Goal: Check status

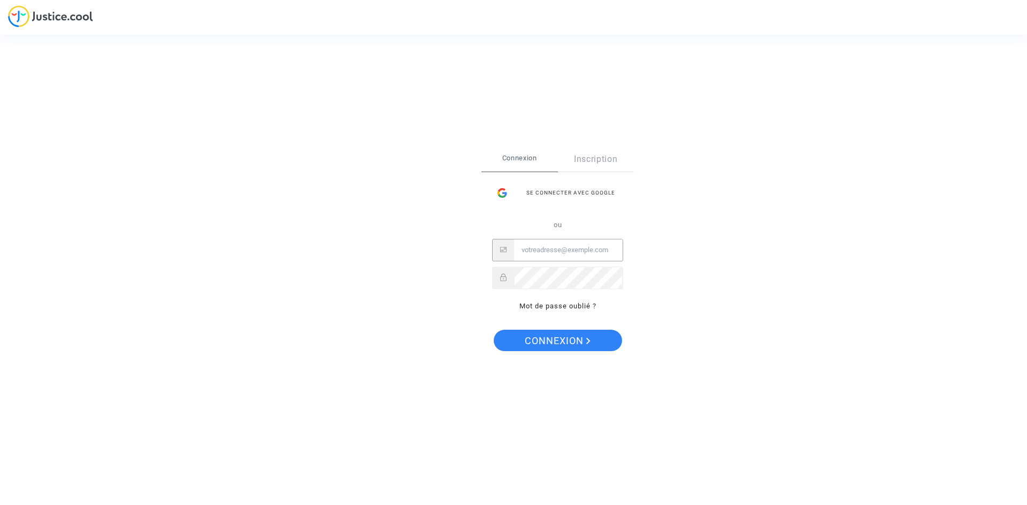
click at [562, 254] on input "Email" at bounding box center [568, 250] width 109 height 21
type input "clientele@airtahitinui.pf"
click at [494, 330] on button "Connexion" at bounding box center [558, 340] width 128 height 21
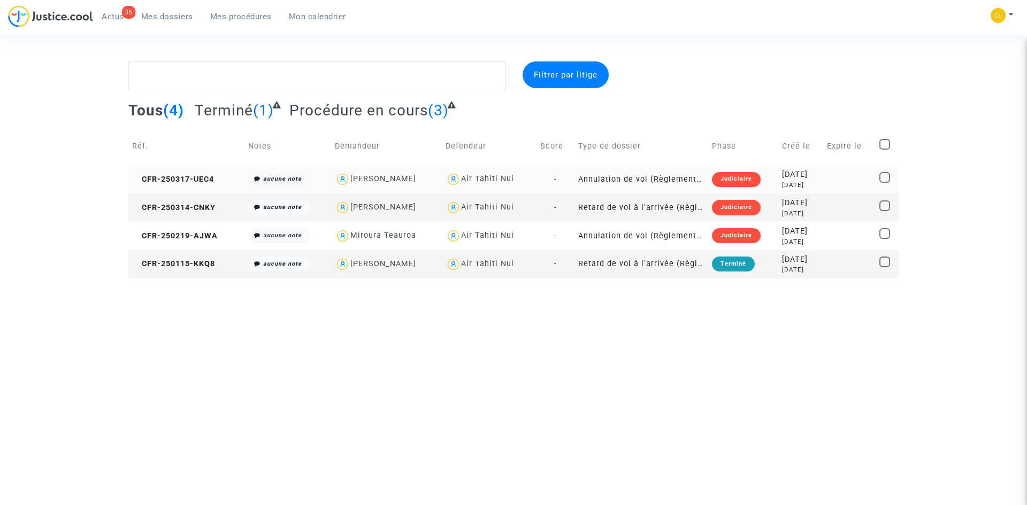
click at [886, 174] on span at bounding box center [884, 177] width 11 height 11
click at [885, 183] on input "checkbox" at bounding box center [884, 183] width 1 height 1
checkbox input "true"
click at [162, 175] on copy "CFR-250317-UEC4" at bounding box center [173, 179] width 82 height 9
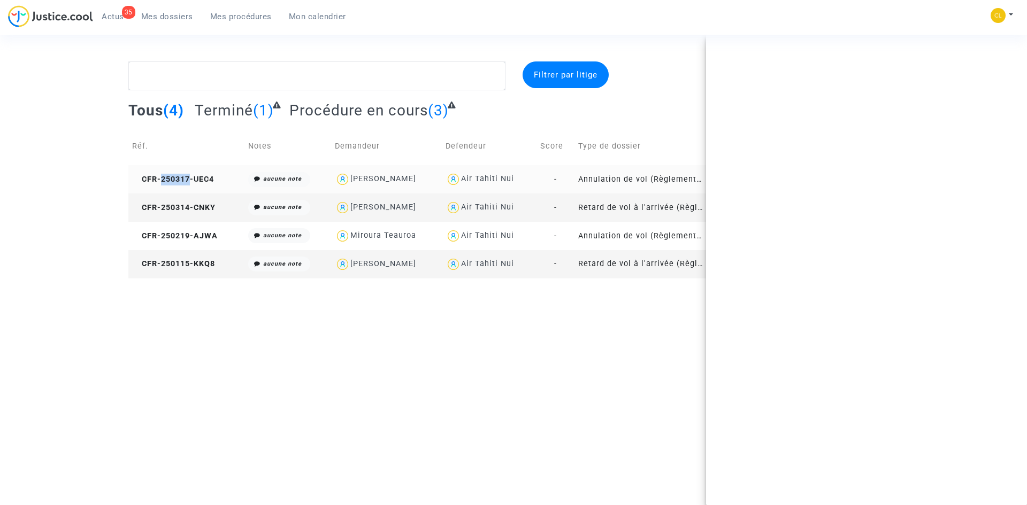
click at [162, 175] on copy "CFR-250317-UEC4" at bounding box center [173, 179] width 82 height 9
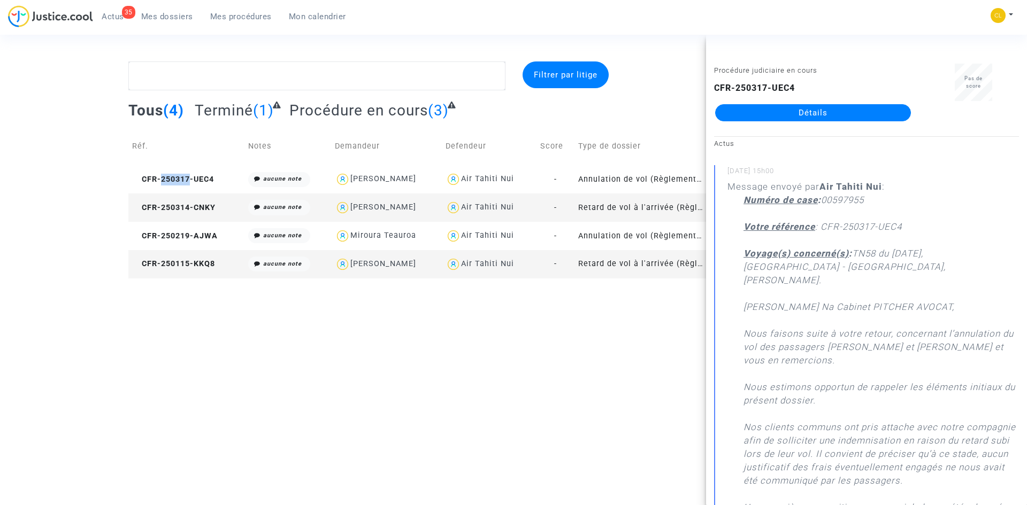
click at [823, 106] on link "Détails" at bounding box center [813, 112] width 196 height 17
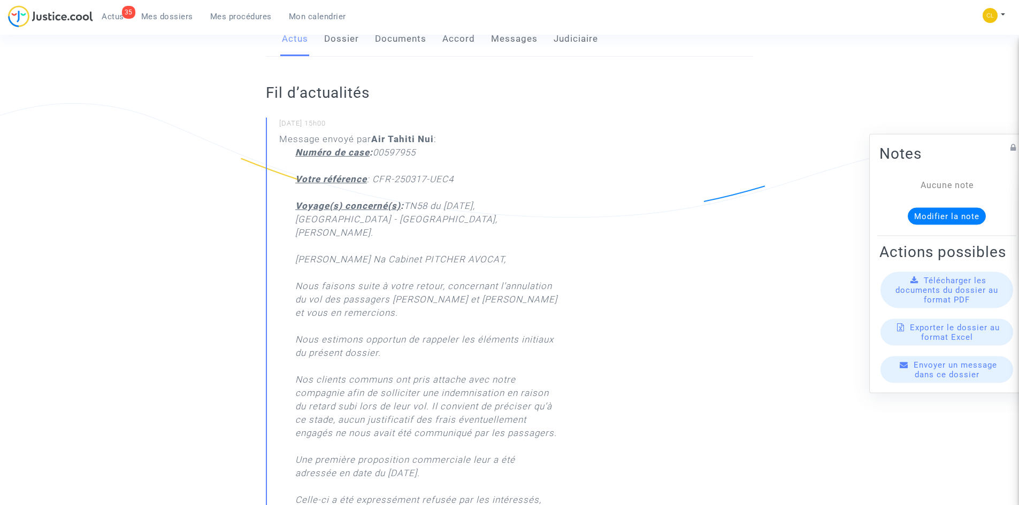
scroll to position [267, 0]
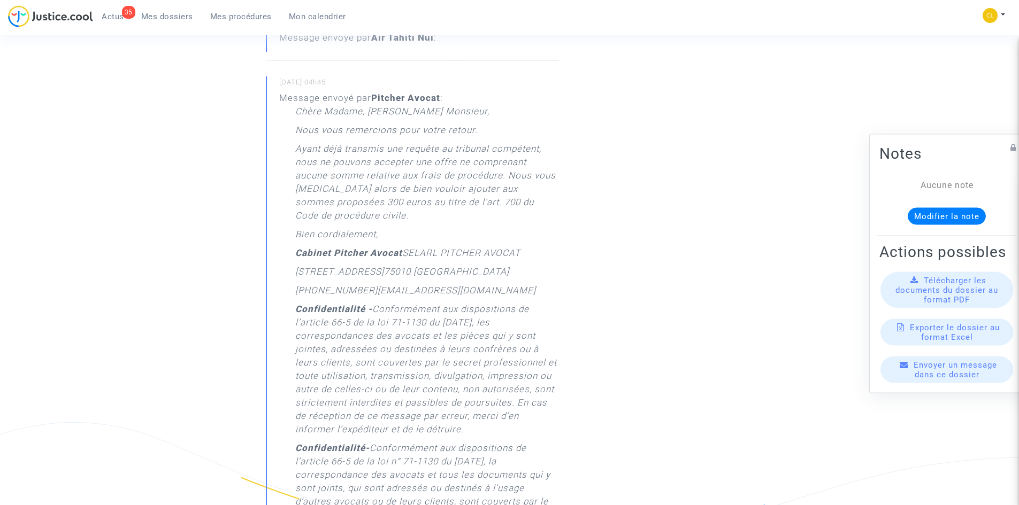
scroll to position [1016, 0]
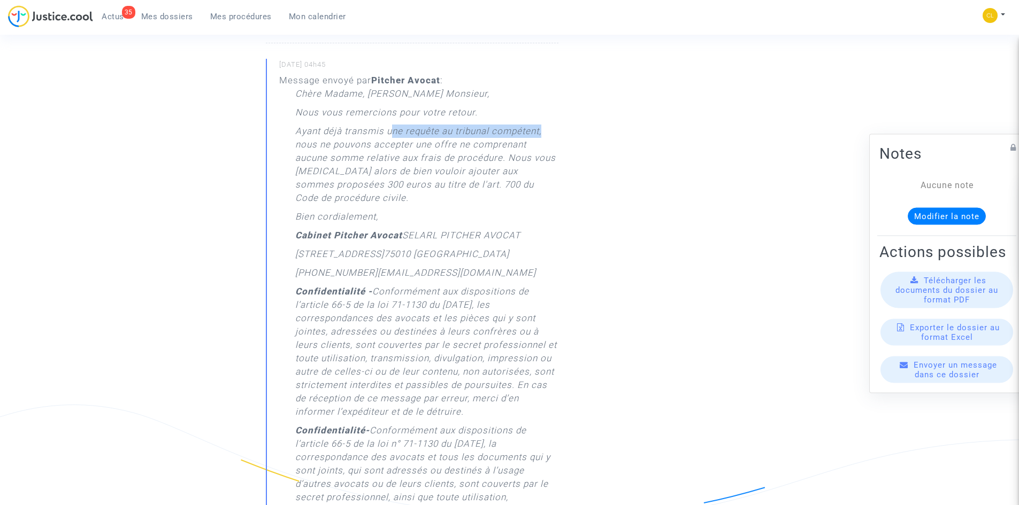
drag, startPoint x: 390, startPoint y: 114, endPoint x: 542, endPoint y: 118, distance: 152.0
click at [542, 125] on p "Ayant déjà transmis une requête au tribunal compétent, nous ne pouvons accepter…" at bounding box center [426, 168] width 263 height 86
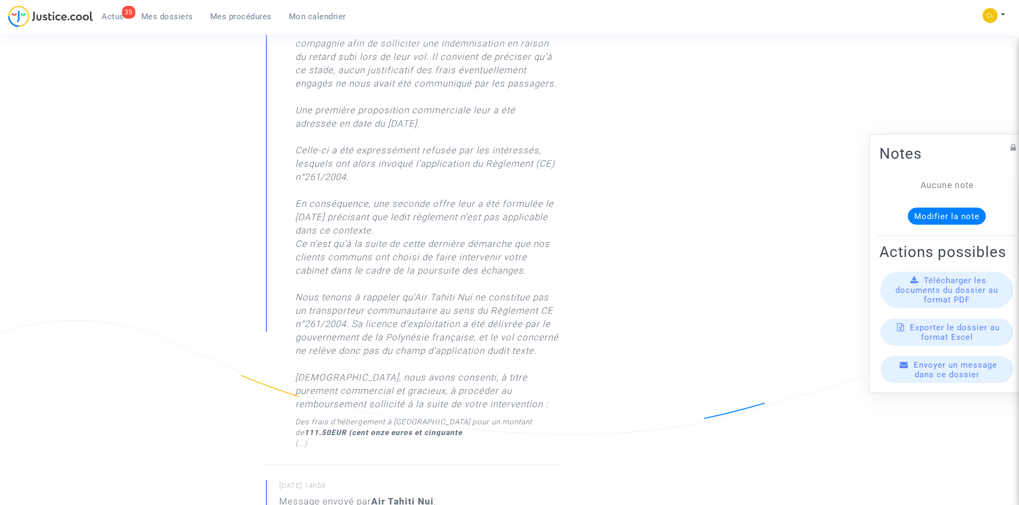
scroll to position [535, 0]
click at [302, 439] on span "(...)" at bounding box center [301, 443] width 12 height 9
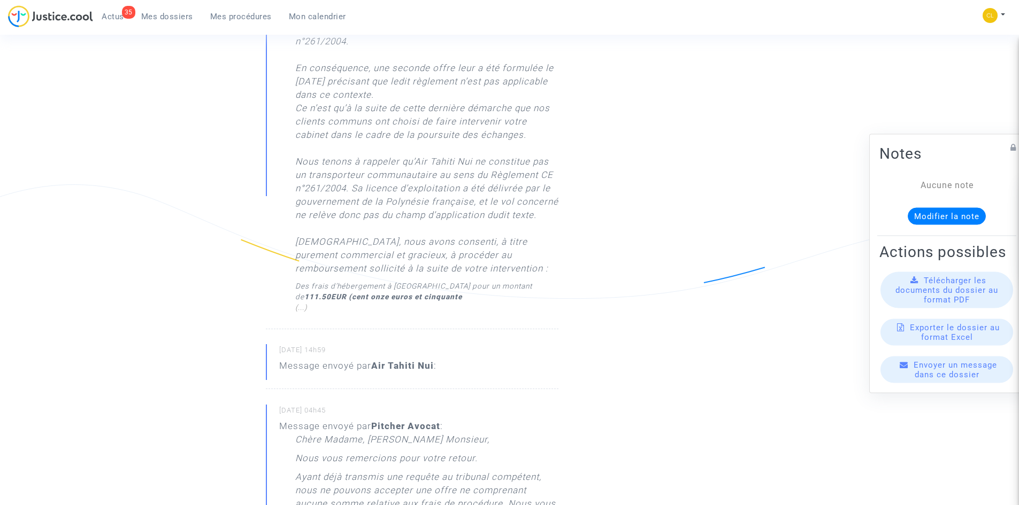
scroll to position [695, 0]
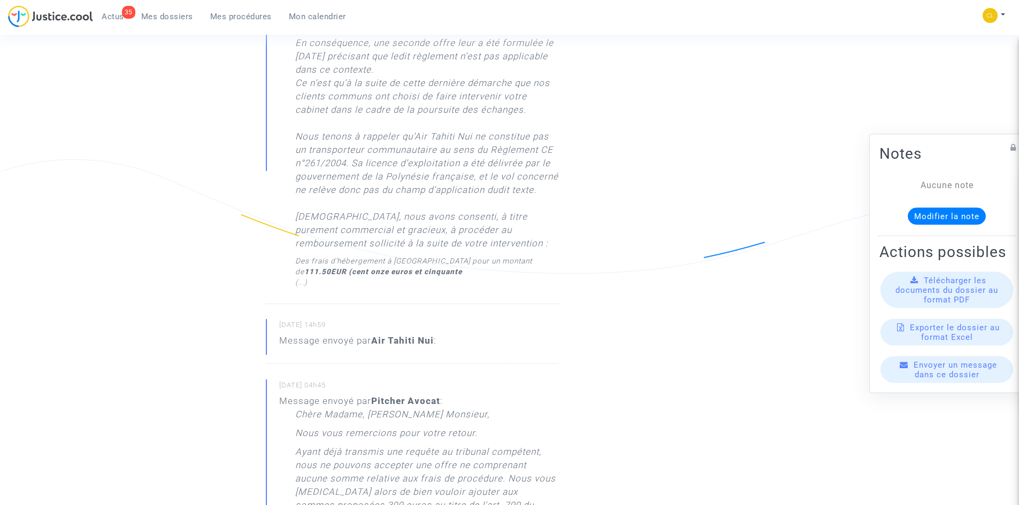
click at [300, 278] on span "(...)" at bounding box center [301, 282] width 12 height 9
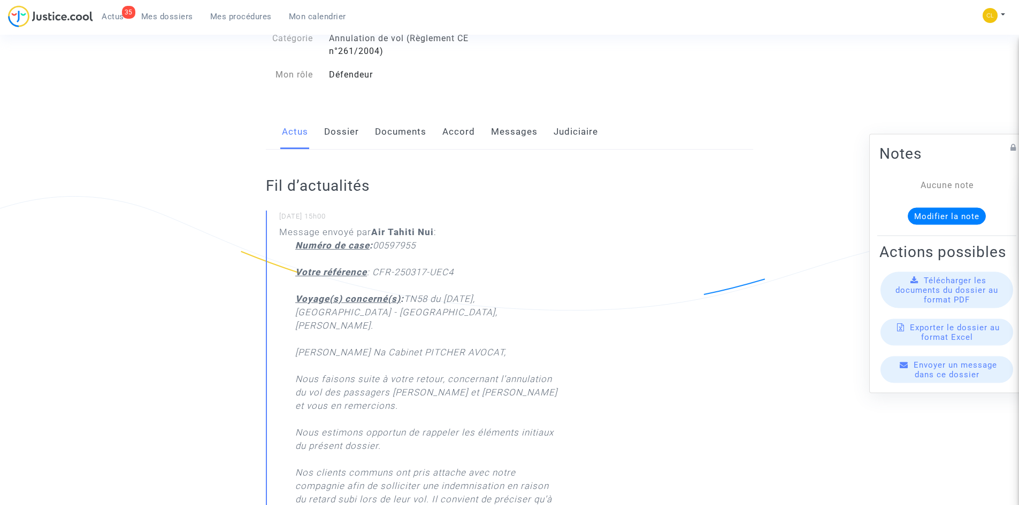
scroll to position [0, 0]
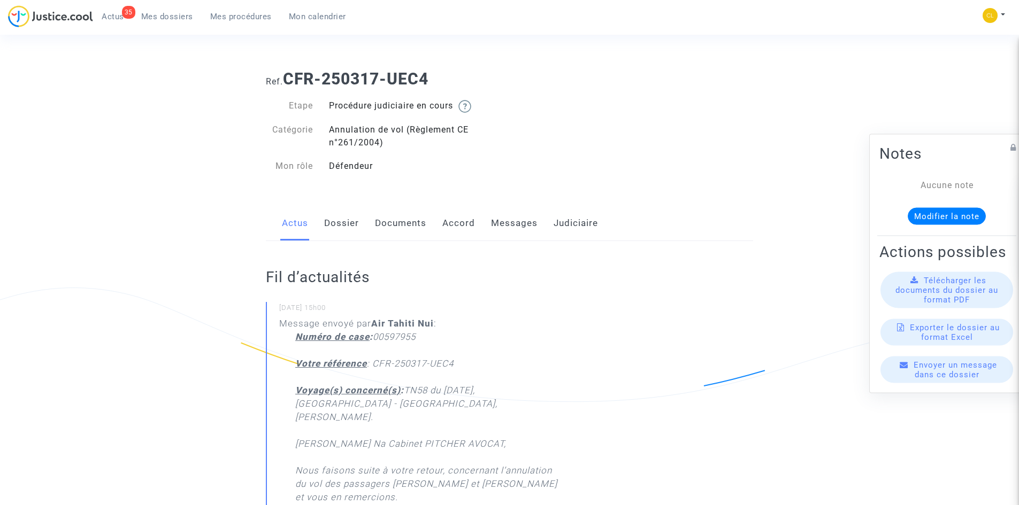
click at [453, 223] on link "Accord" at bounding box center [458, 223] width 33 height 35
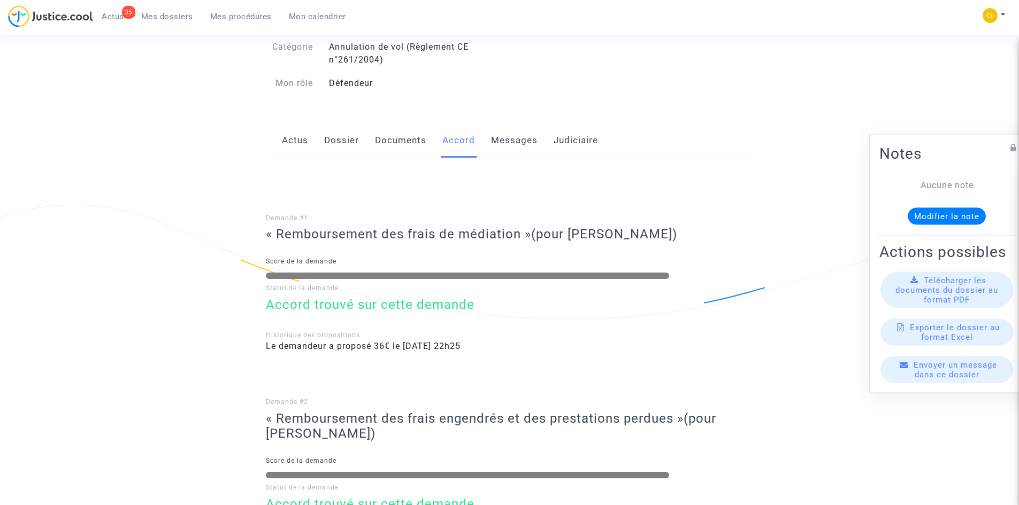
scroll to position [82, 0]
drag, startPoint x: 518, startPoint y: 140, endPoint x: 516, endPoint y: 156, distance: 16.8
click at [518, 140] on link "Messages" at bounding box center [514, 141] width 47 height 35
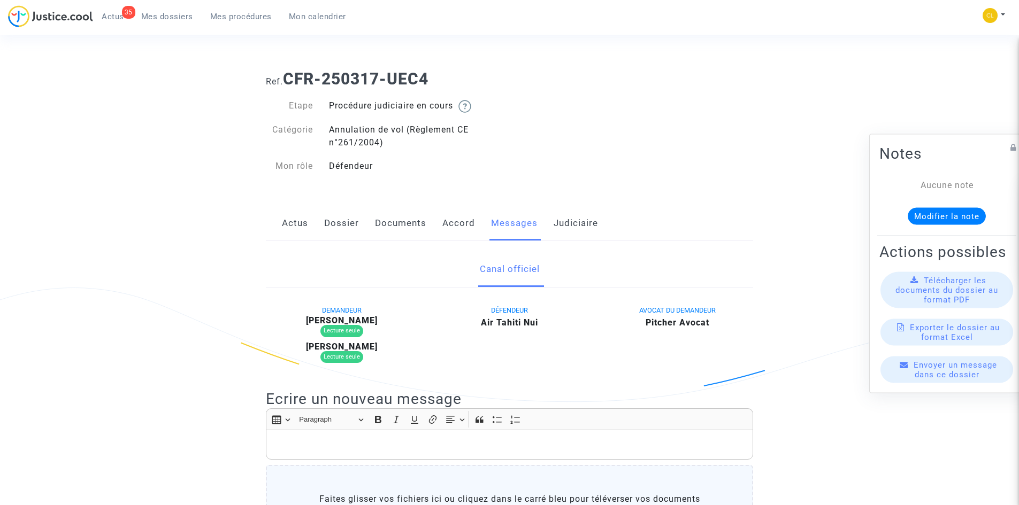
click at [584, 222] on link "Judiciaire" at bounding box center [576, 223] width 44 height 35
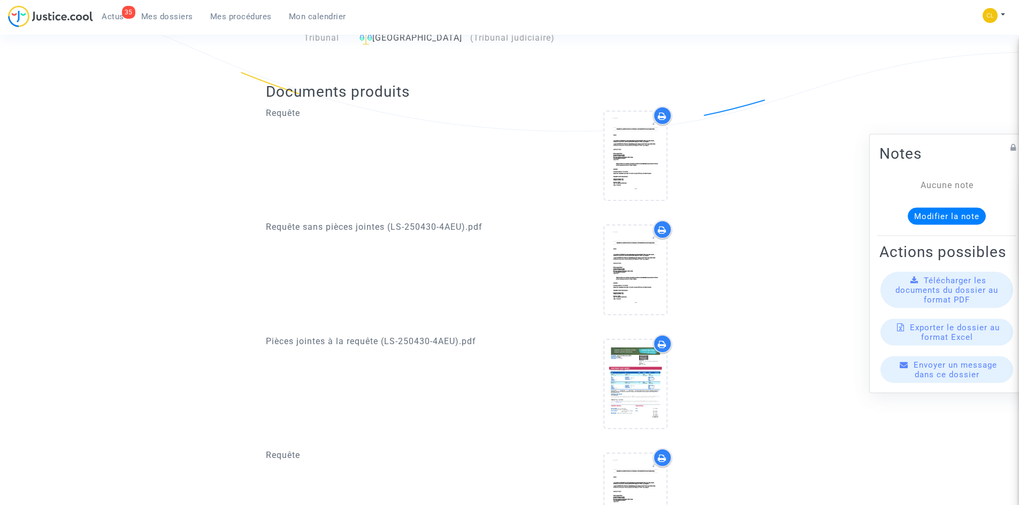
scroll to position [321, 0]
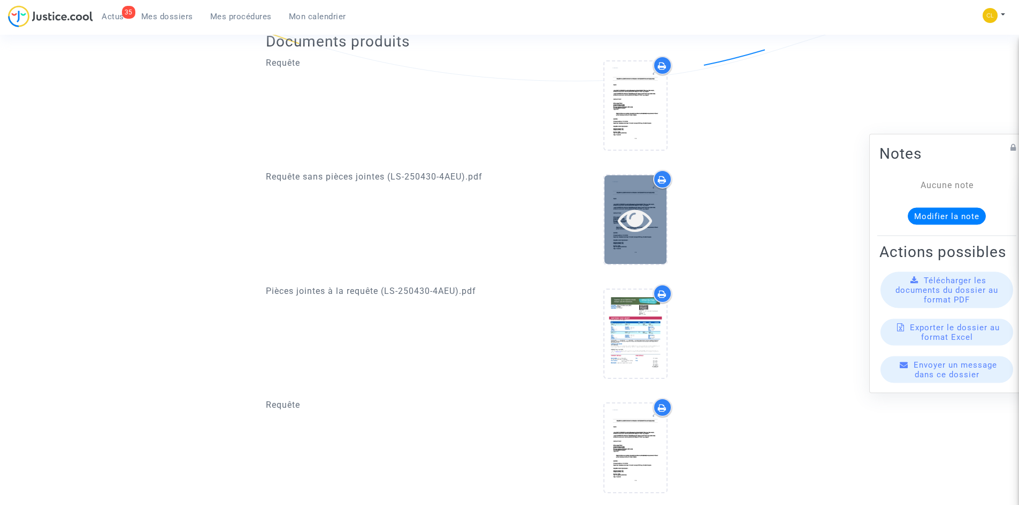
click at [641, 204] on icon at bounding box center [635, 220] width 35 height 34
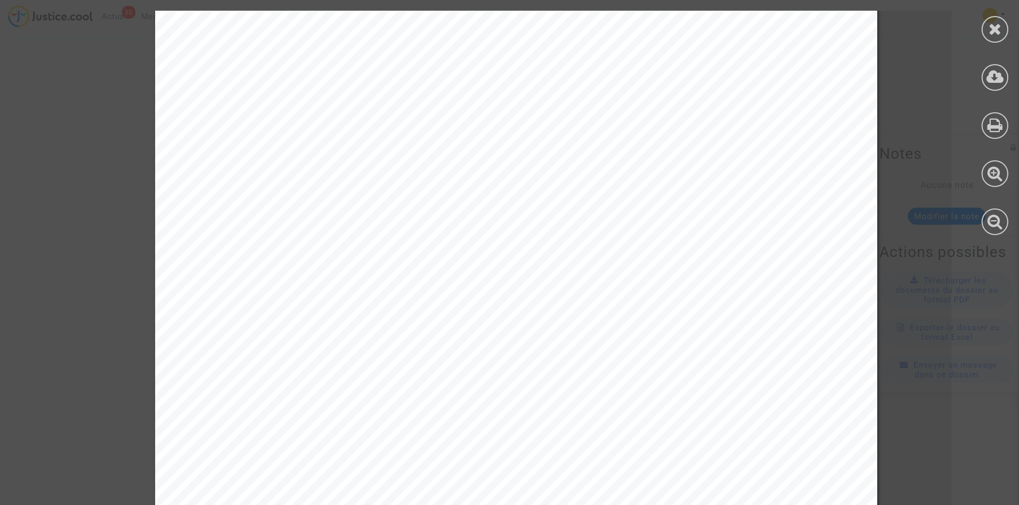
scroll to position [0, 0]
click at [994, 22] on icon at bounding box center [994, 29] width 13 height 16
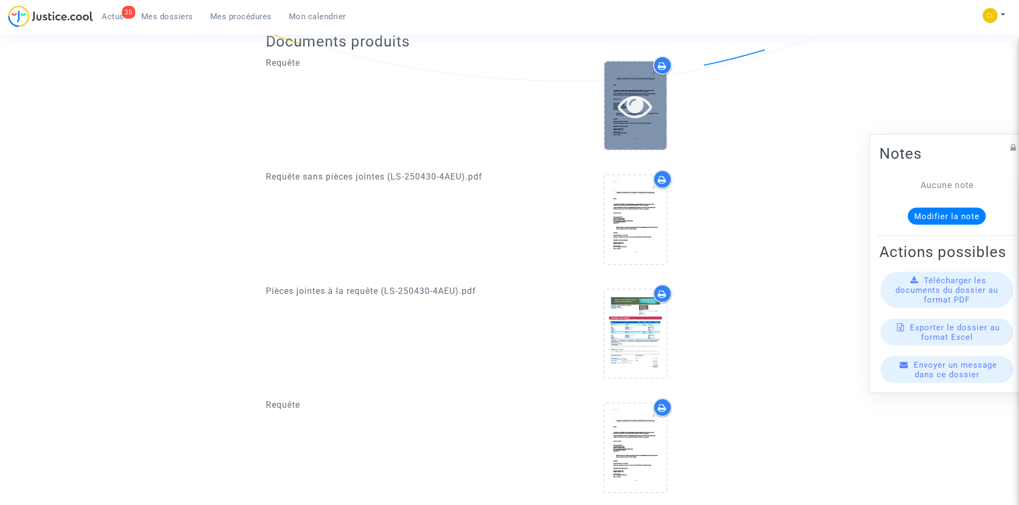
click at [640, 120] on icon at bounding box center [635, 106] width 35 height 34
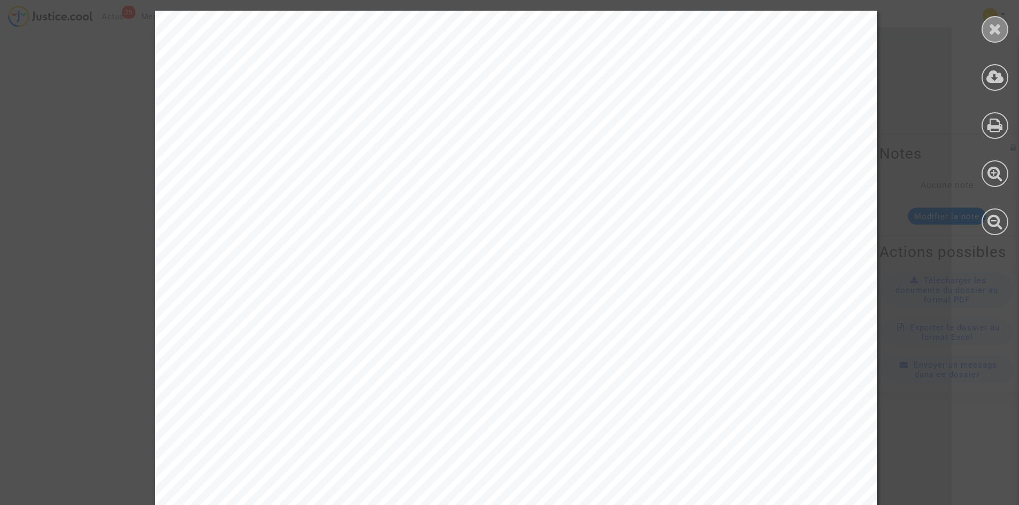
click at [990, 31] on icon at bounding box center [994, 29] width 13 height 16
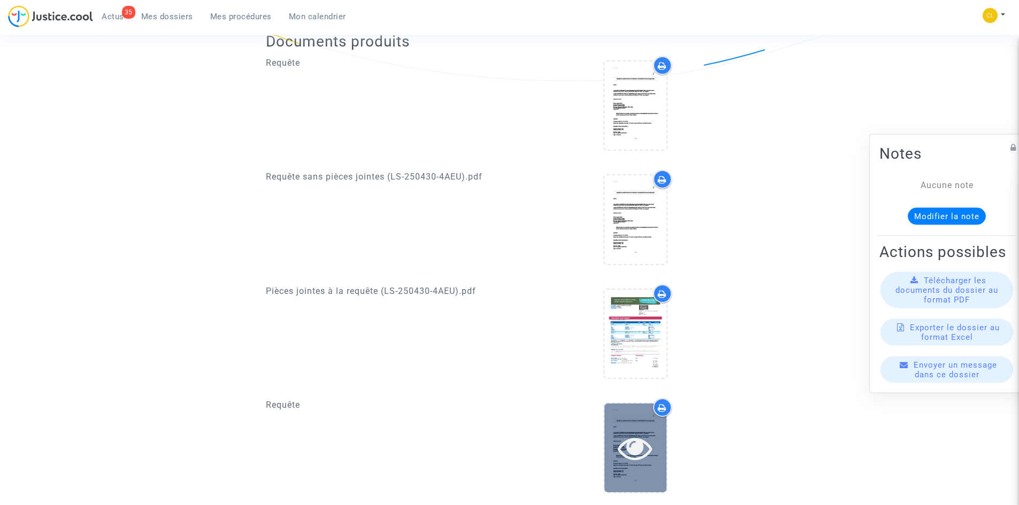
click at [641, 430] on div at bounding box center [635, 448] width 62 height 88
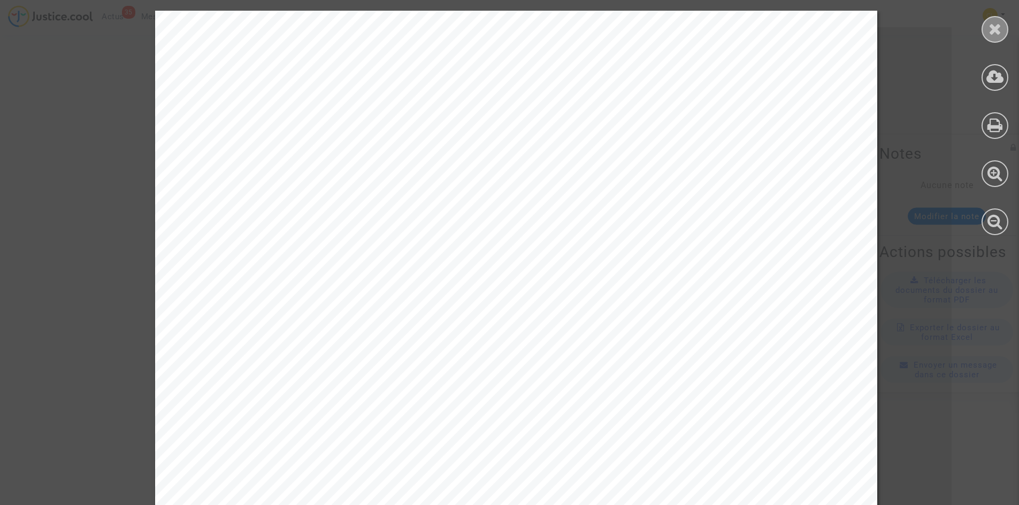
click at [992, 25] on icon at bounding box center [994, 29] width 13 height 16
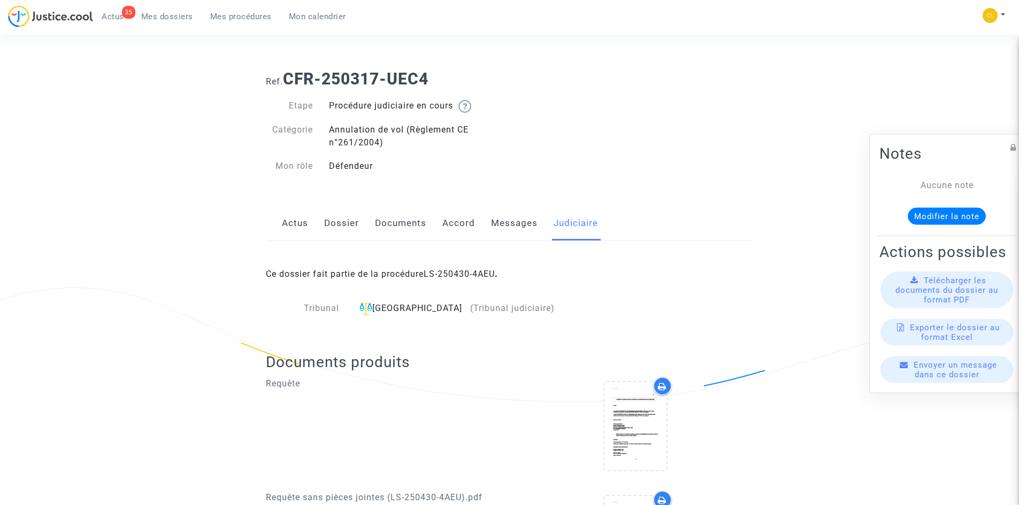
drag, startPoint x: 109, startPoint y: 13, endPoint x: 116, endPoint y: 22, distance: 11.0
click at [109, 13] on span "Actus" at bounding box center [113, 17] width 22 height 10
click at [338, 218] on link "Dossier" at bounding box center [341, 223] width 35 height 35
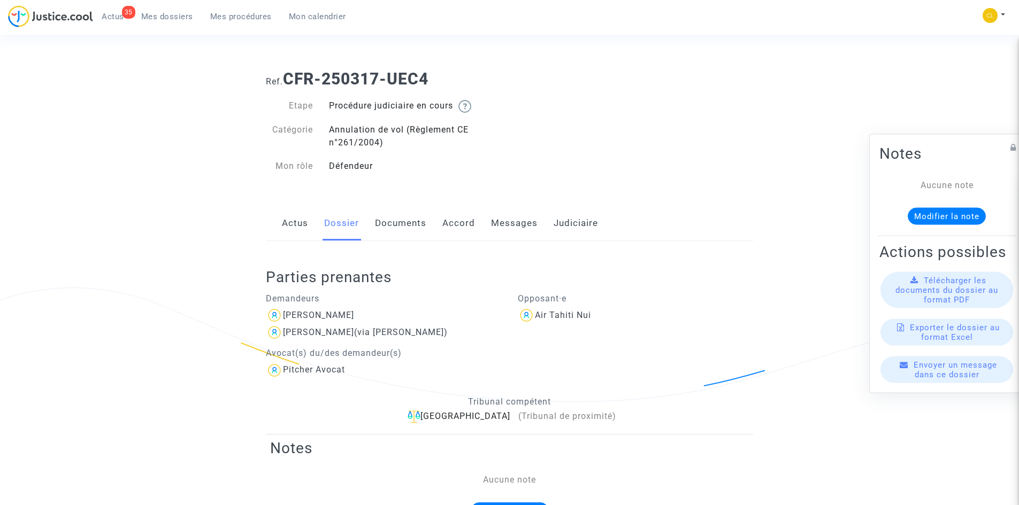
click at [355, 218] on link "Dossier" at bounding box center [341, 223] width 35 height 35
click at [306, 219] on link "Actus" at bounding box center [295, 223] width 26 height 35
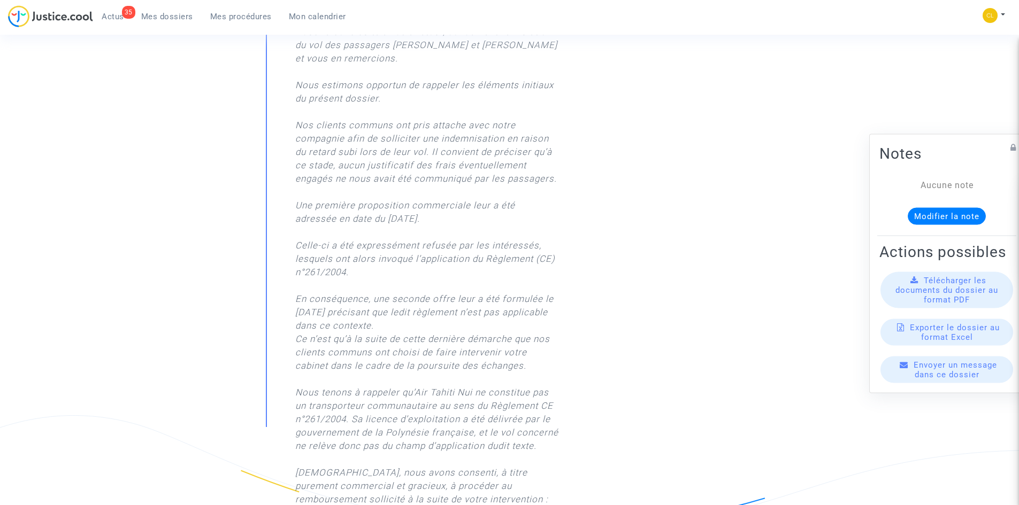
scroll to position [428, 0]
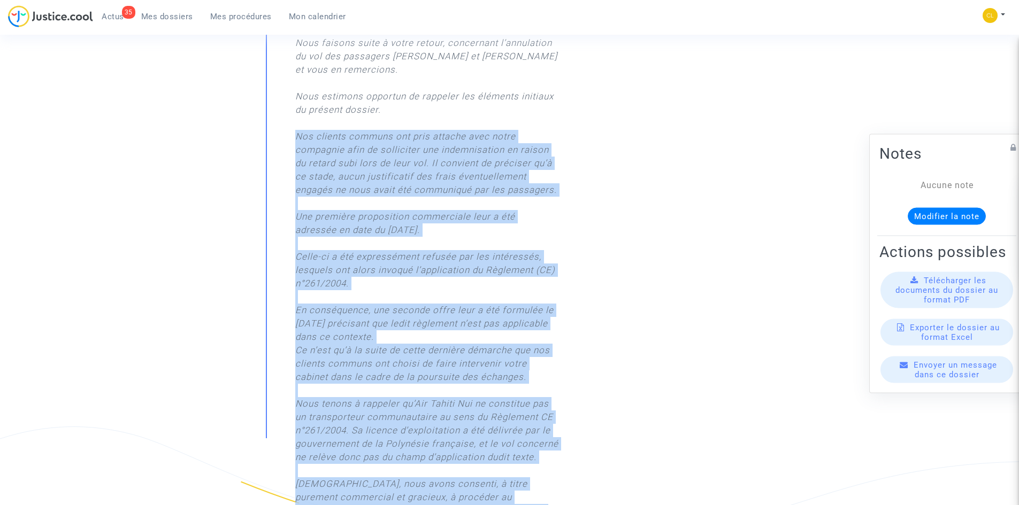
drag, startPoint x: 297, startPoint y: 121, endPoint x: 569, endPoint y: 180, distance: 278.0
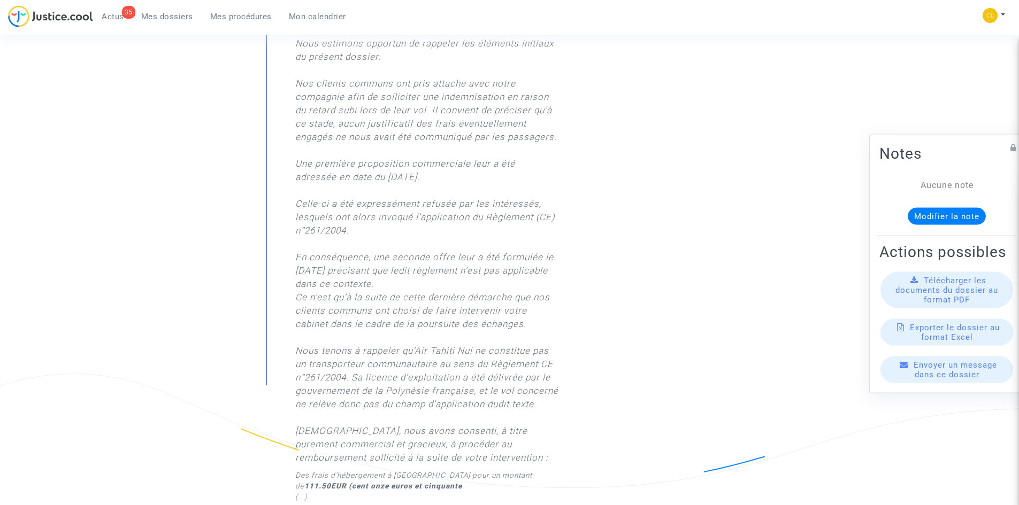
scroll to position [481, 0]
